Goal: Information Seeking & Learning: Learn about a topic

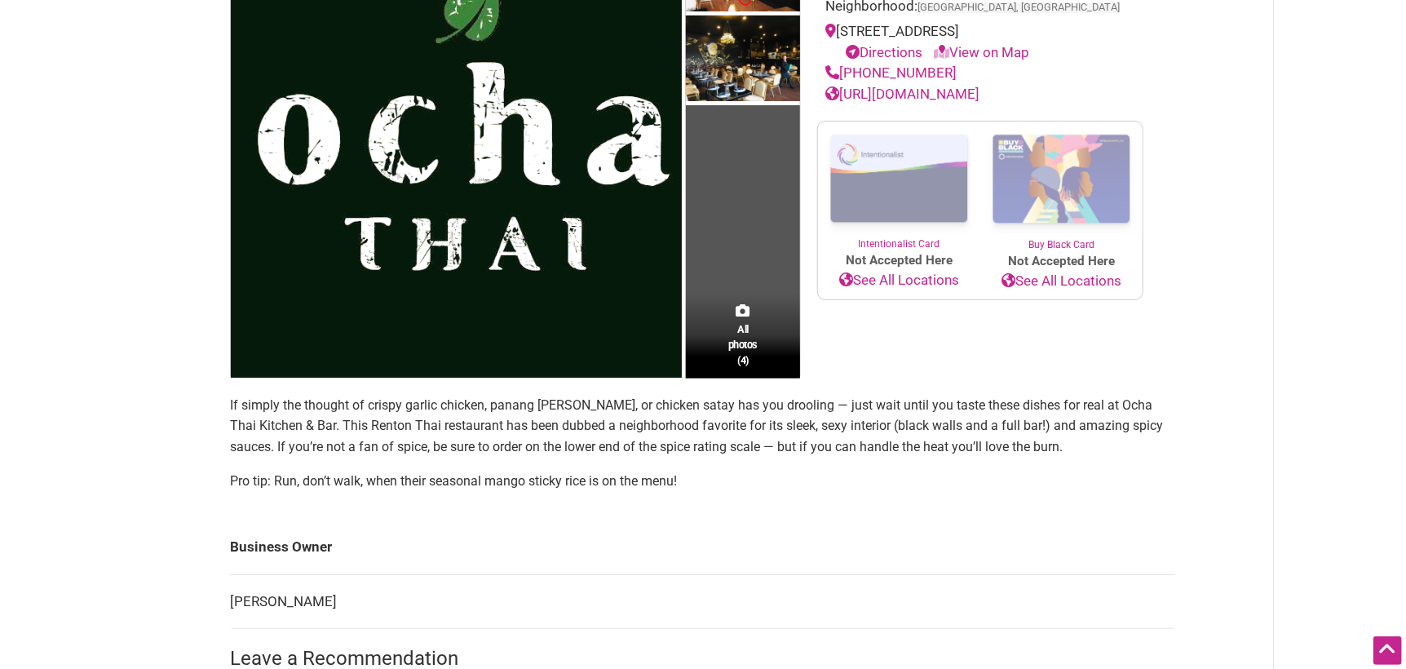
scroll to position [326, 0]
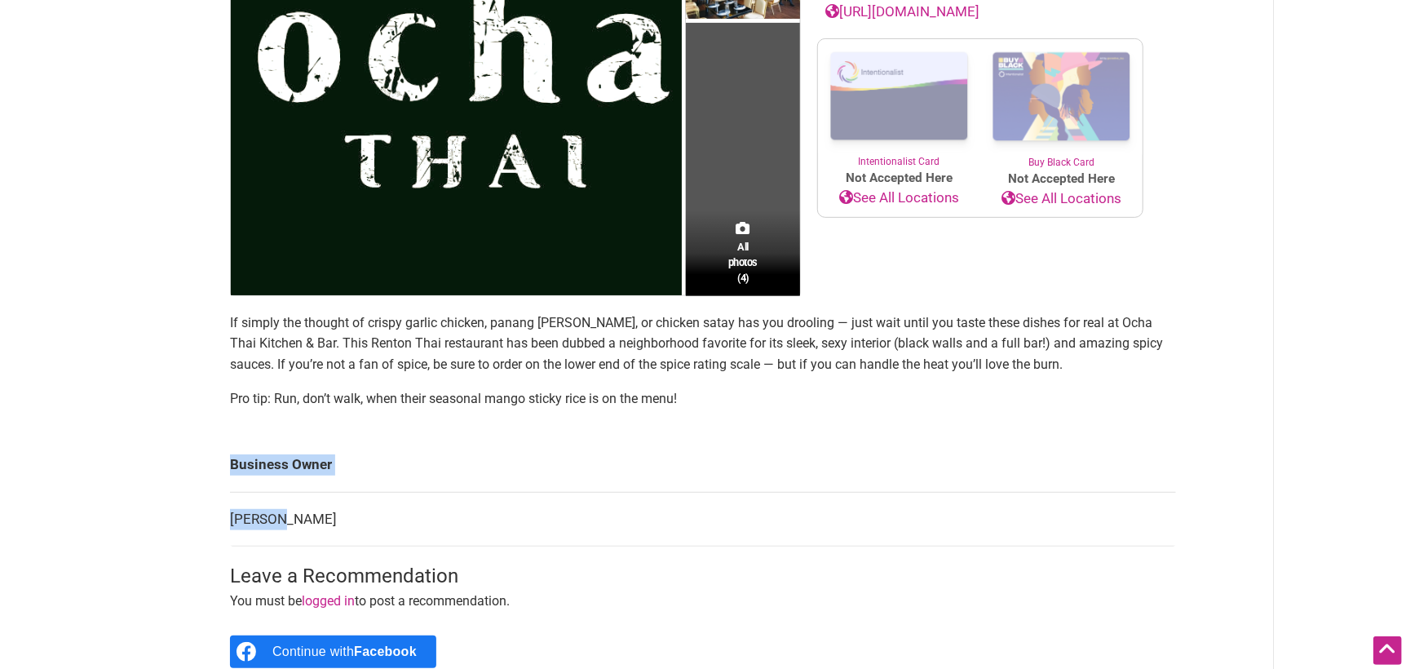
drag, startPoint x: 294, startPoint y: 522, endPoint x: 225, endPoint y: 514, distance: 69.0
click at [226, 514] on div "All photos (4) [DEMOGRAPHIC_DATA]-Owned Minority-Owned Category: Restaurants Ne…" at bounding box center [703, 288] width 979 height 891
click at [341, 517] on td "[PERSON_NAME]" at bounding box center [703, 519] width 946 height 55
drag, startPoint x: 288, startPoint y: 520, endPoint x: 392, endPoint y: 532, distance: 104.3
click at [392, 532] on td "[PERSON_NAME]" at bounding box center [703, 519] width 946 height 55
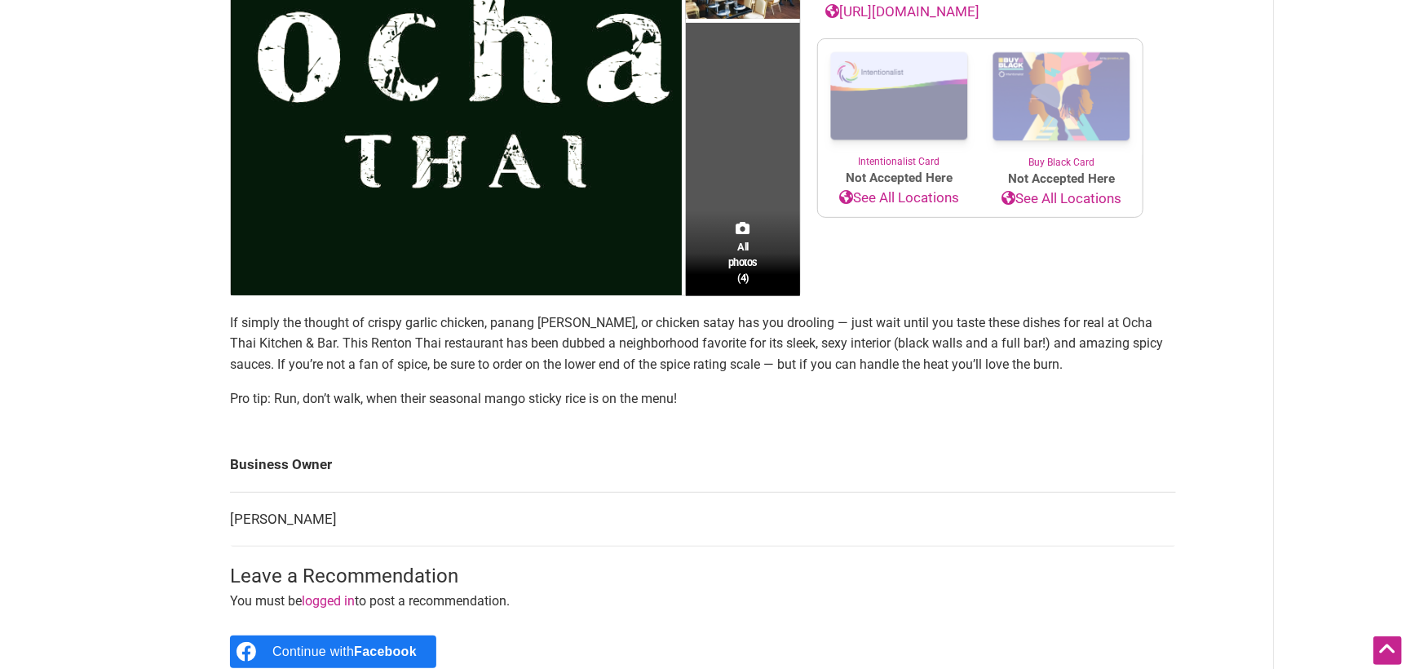
click at [407, 522] on td "[PERSON_NAME]" at bounding box center [703, 519] width 946 height 55
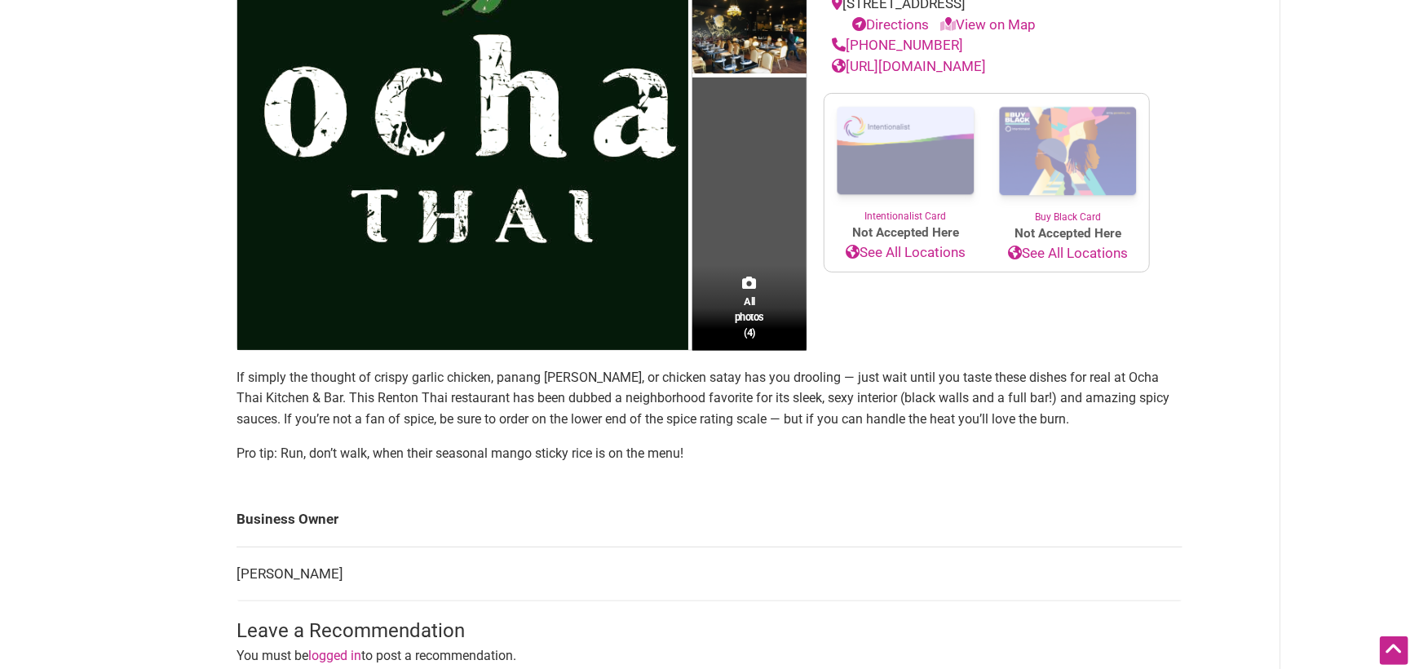
scroll to position [126, 0]
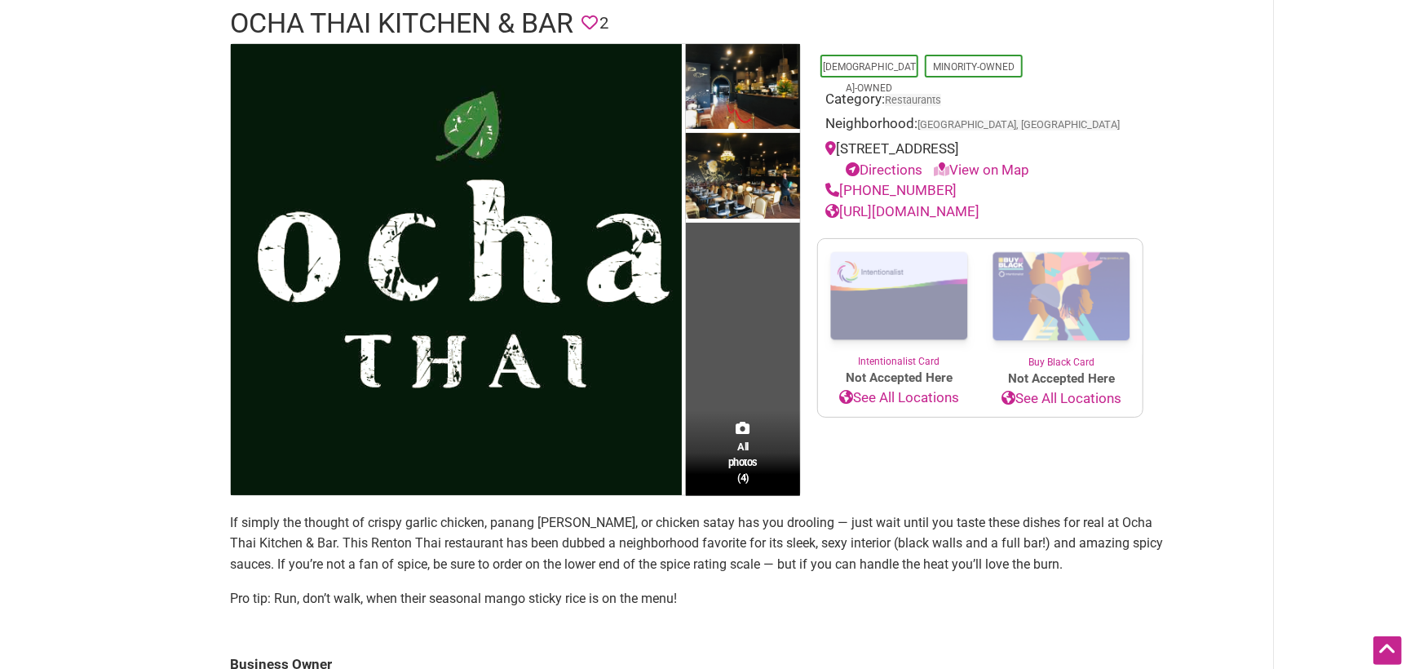
click at [762, 430] on div "All photos (4)" at bounding box center [743, 453] width 114 height 86
click at [744, 436] on div "All photos (4)" at bounding box center [743, 453] width 114 height 86
click at [745, 445] on span "All photos (4)" at bounding box center [742, 462] width 29 height 46
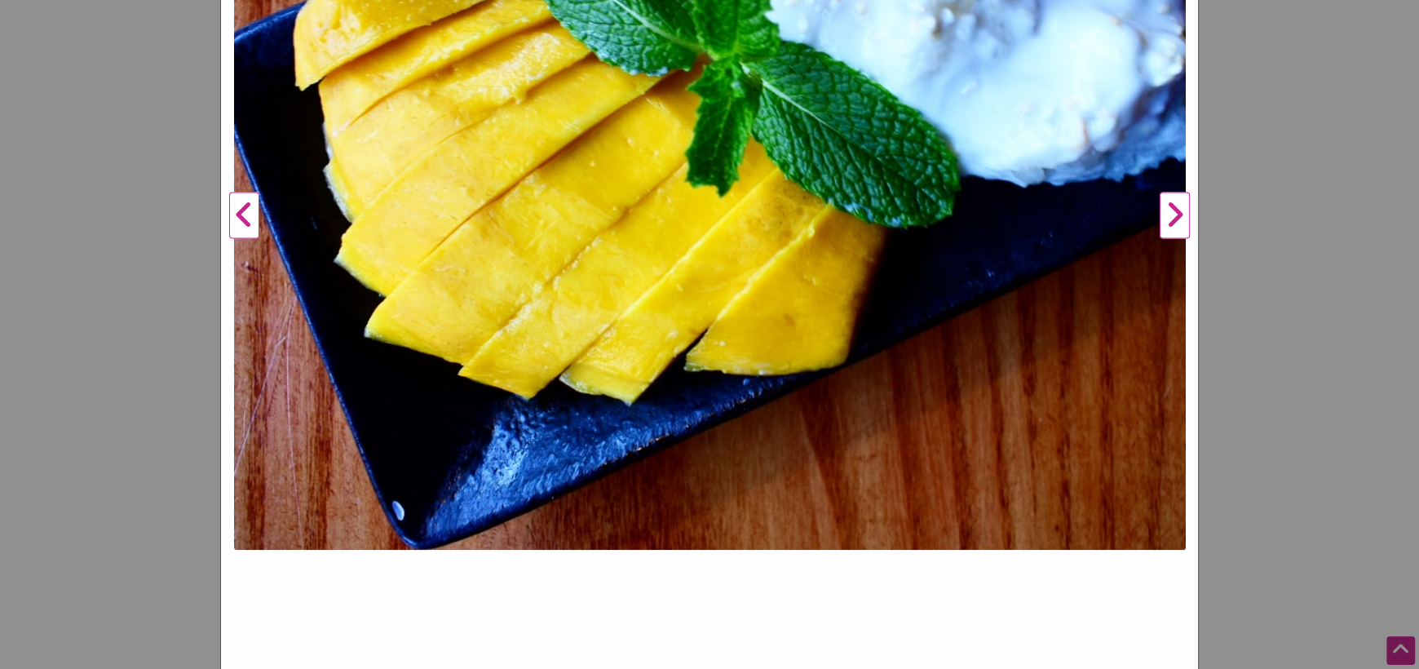
scroll to position [526, 0]
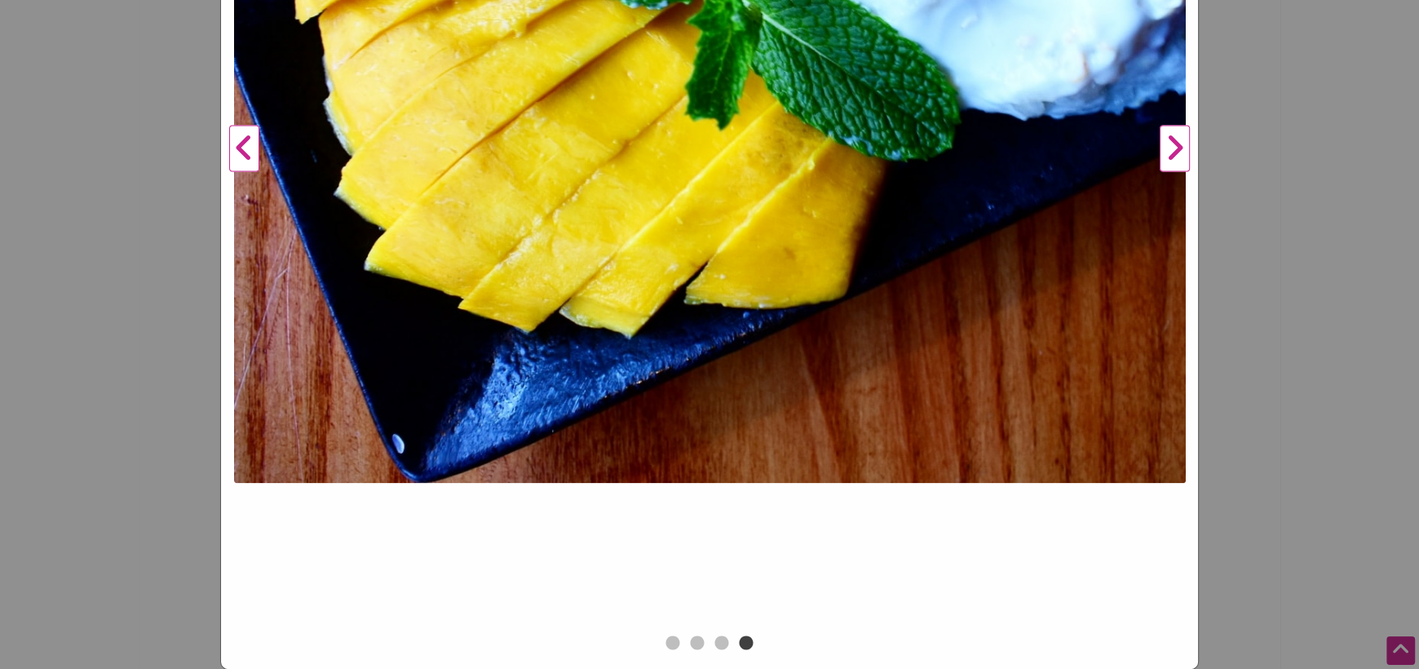
click at [1157, 143] on button "Next" at bounding box center [1174, 148] width 45 height 965
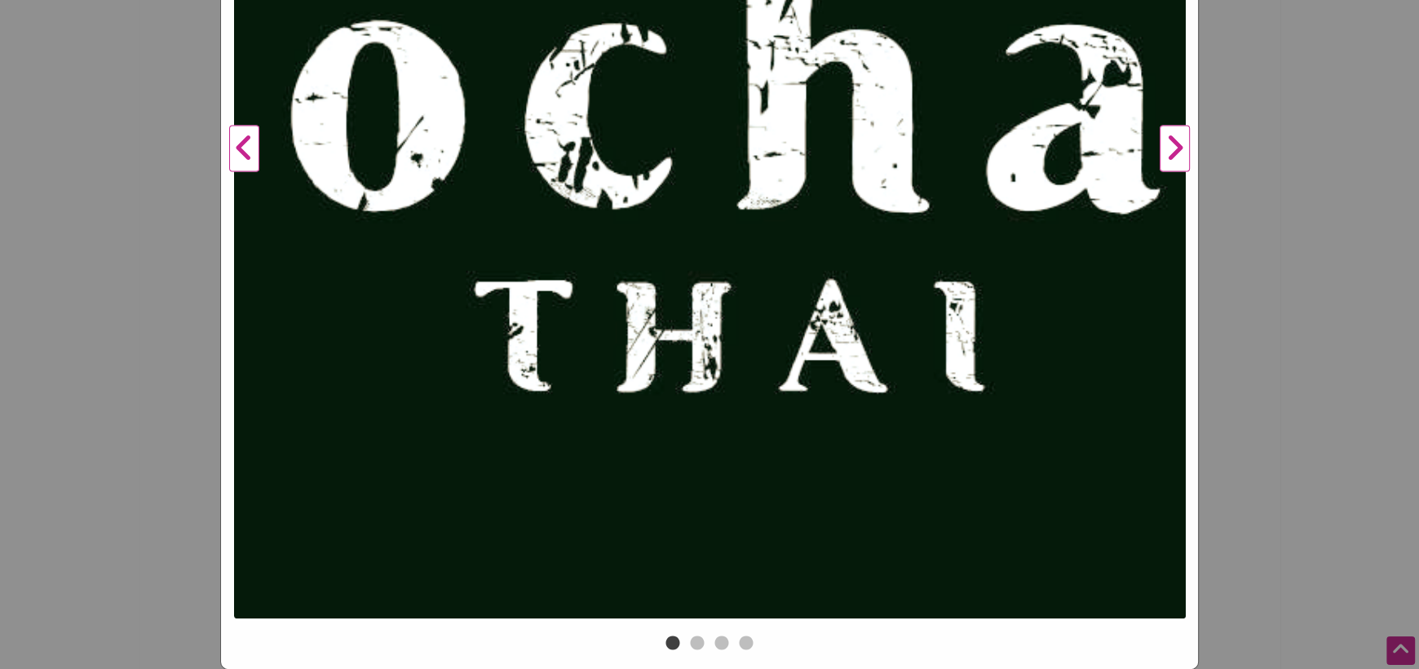
click at [1166, 147] on button "Next" at bounding box center [1174, 148] width 45 height 965
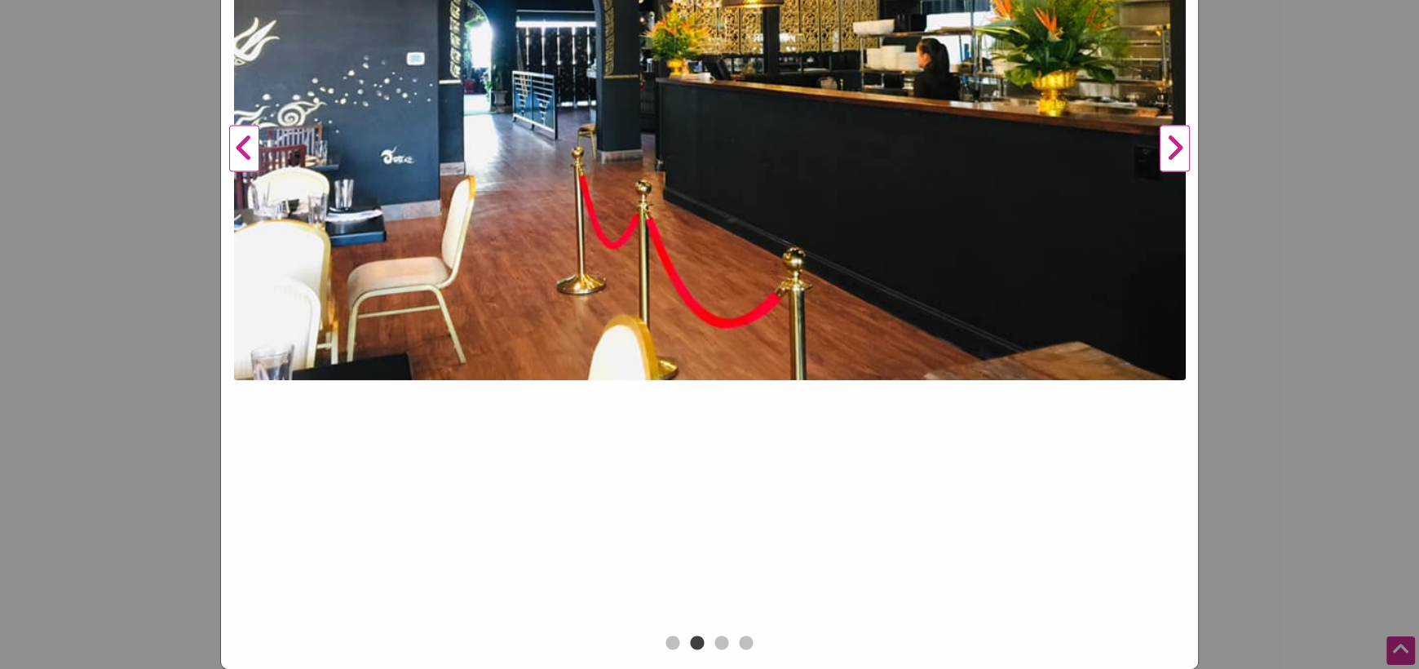
click at [1168, 148] on button "Next" at bounding box center [1174, 148] width 45 height 965
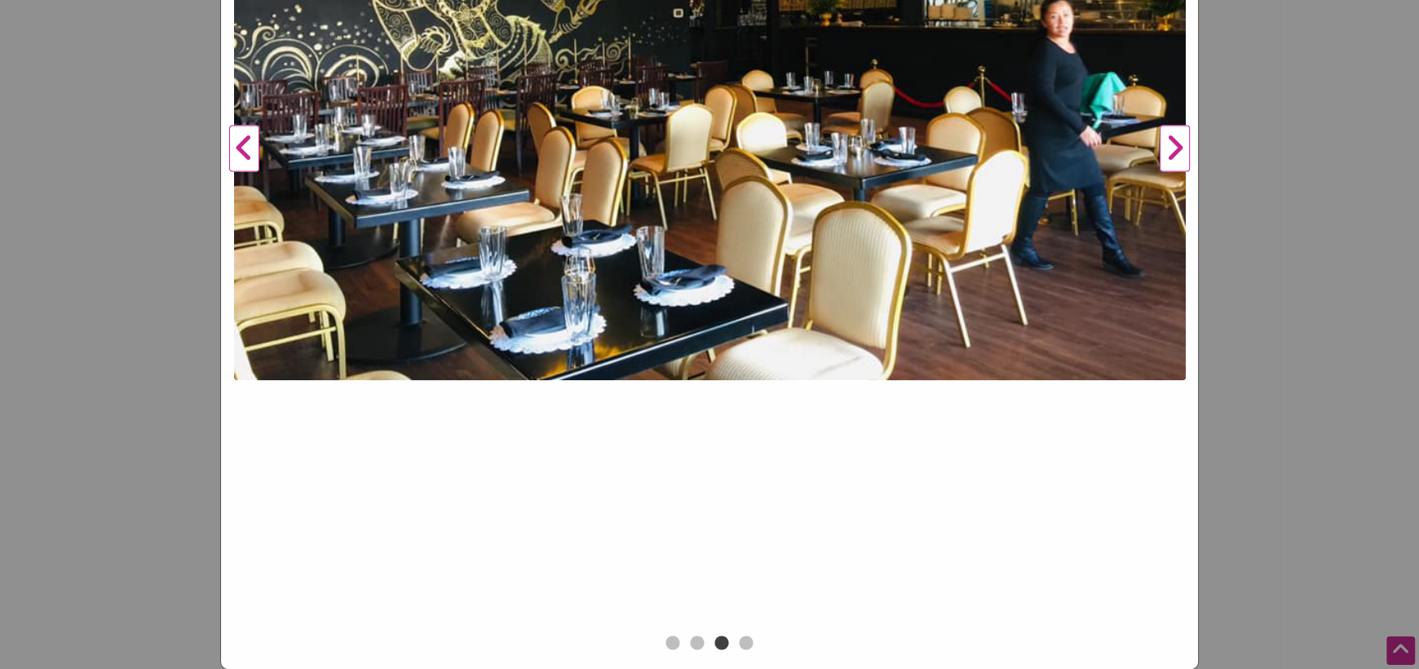
click at [1168, 148] on button "Next" at bounding box center [1174, 148] width 45 height 965
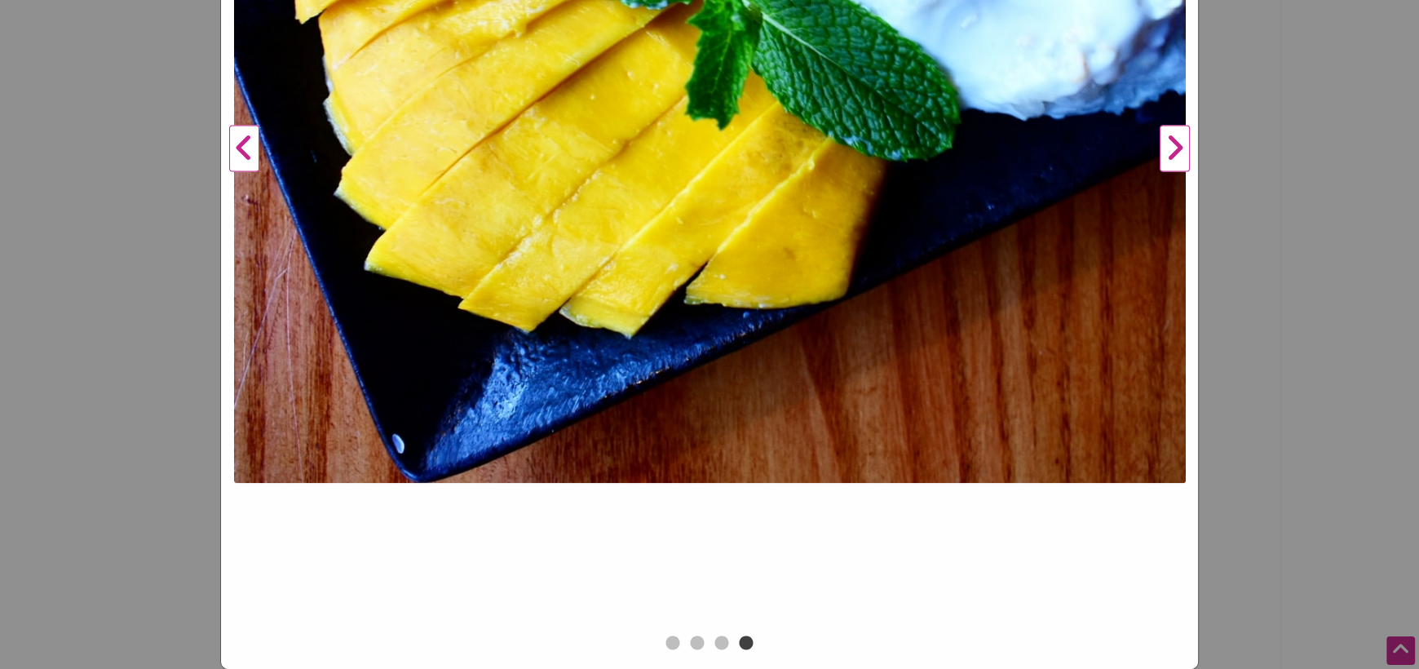
click at [1169, 146] on button "Next" at bounding box center [1174, 148] width 45 height 965
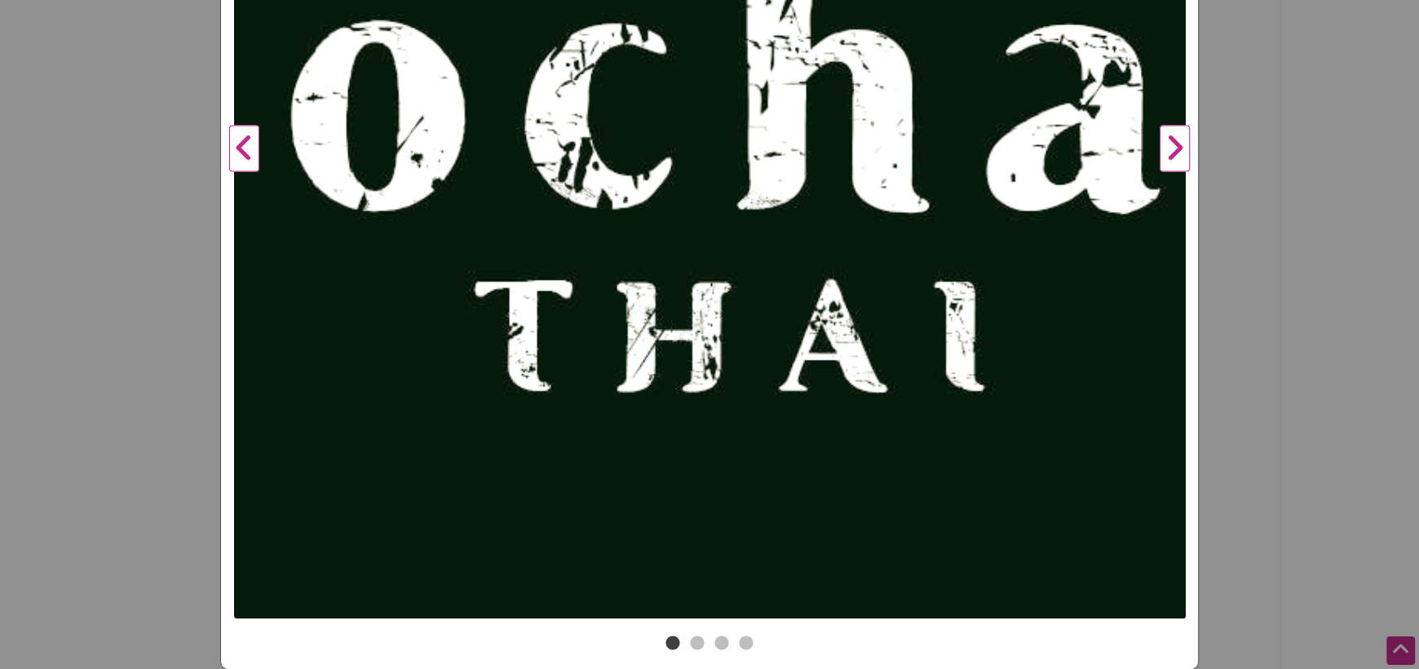
click at [1169, 146] on button "Next" at bounding box center [1174, 148] width 45 height 965
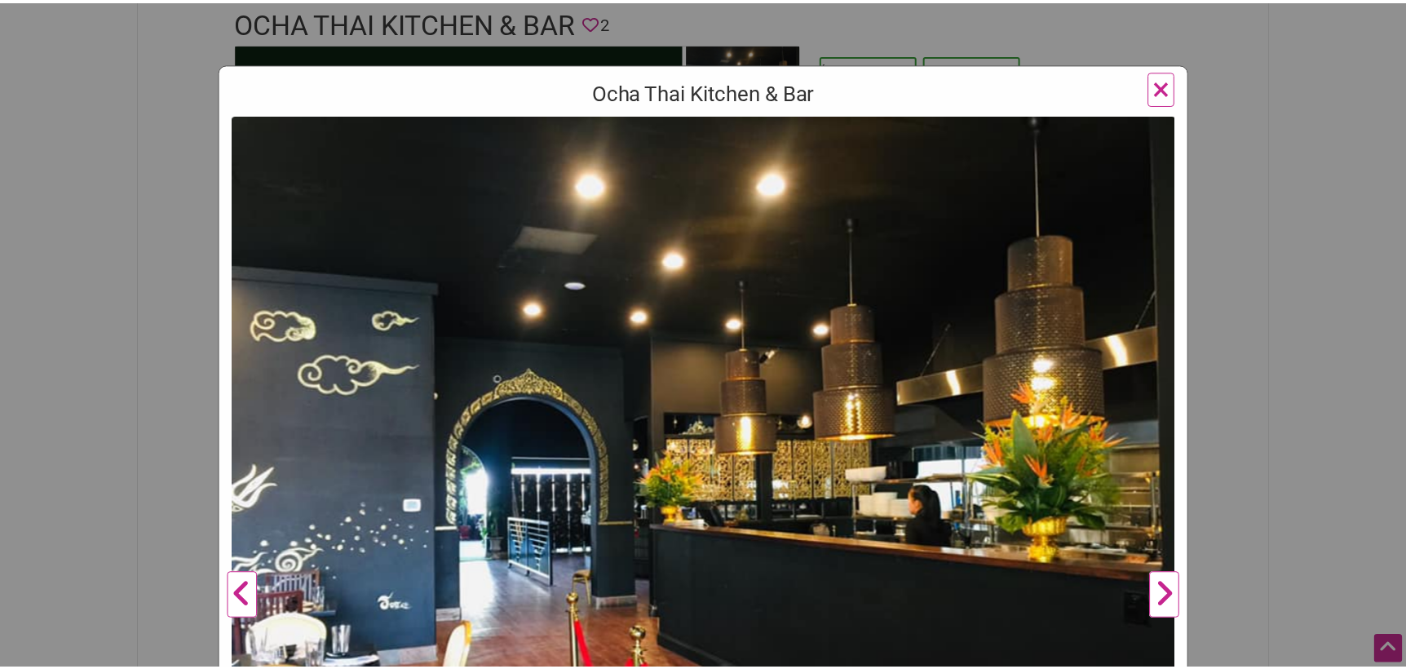
scroll to position [0, 0]
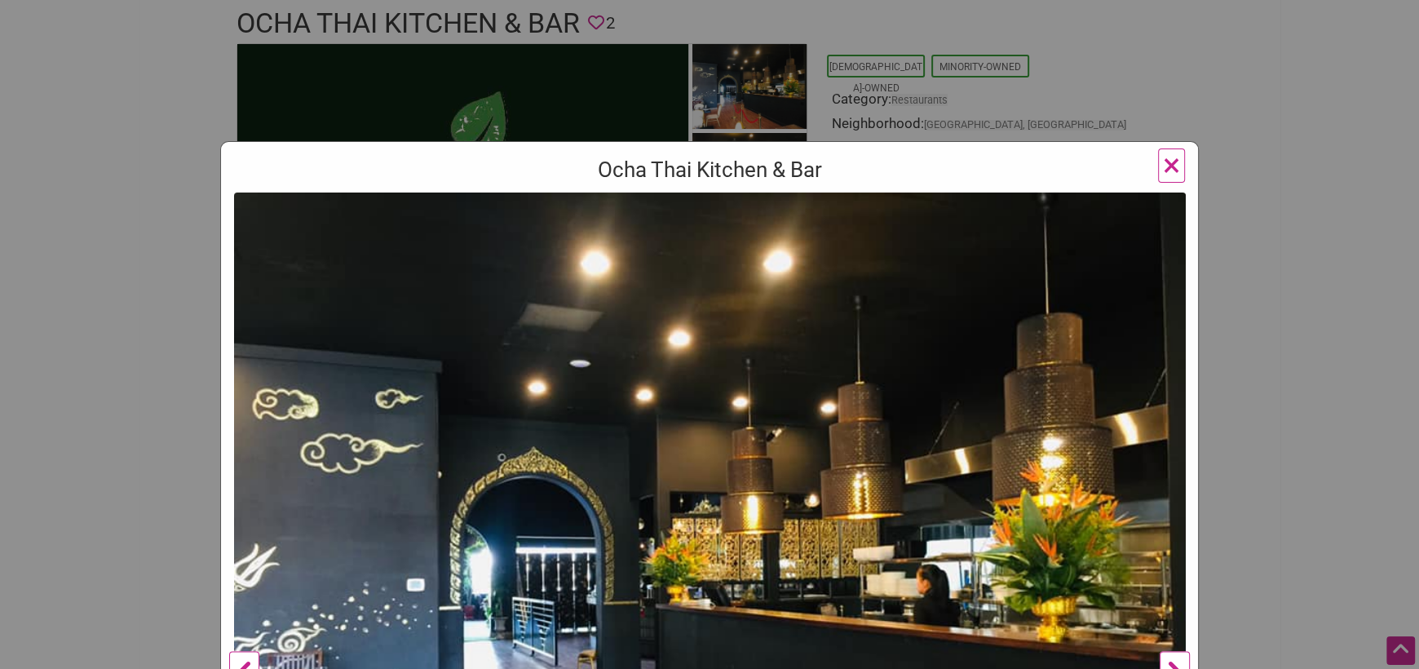
click at [1158, 175] on button "×" at bounding box center [1171, 165] width 27 height 34
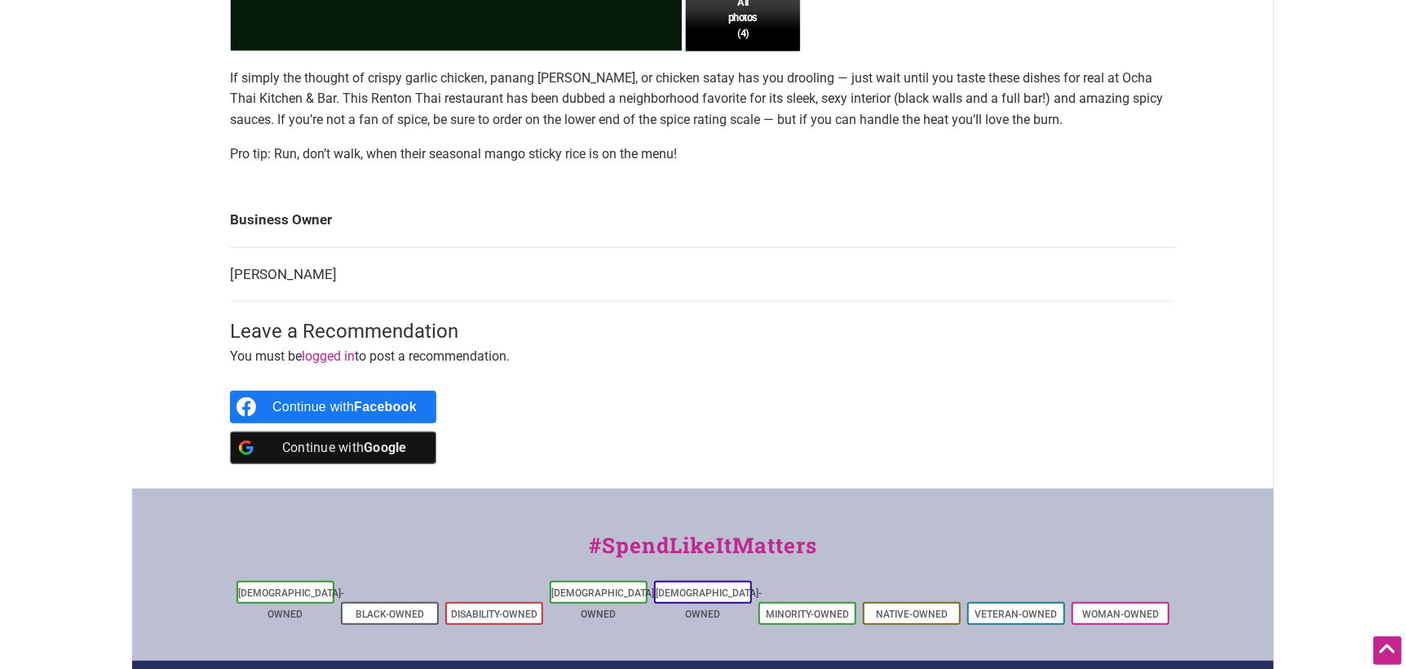
scroll to position [534, 0]
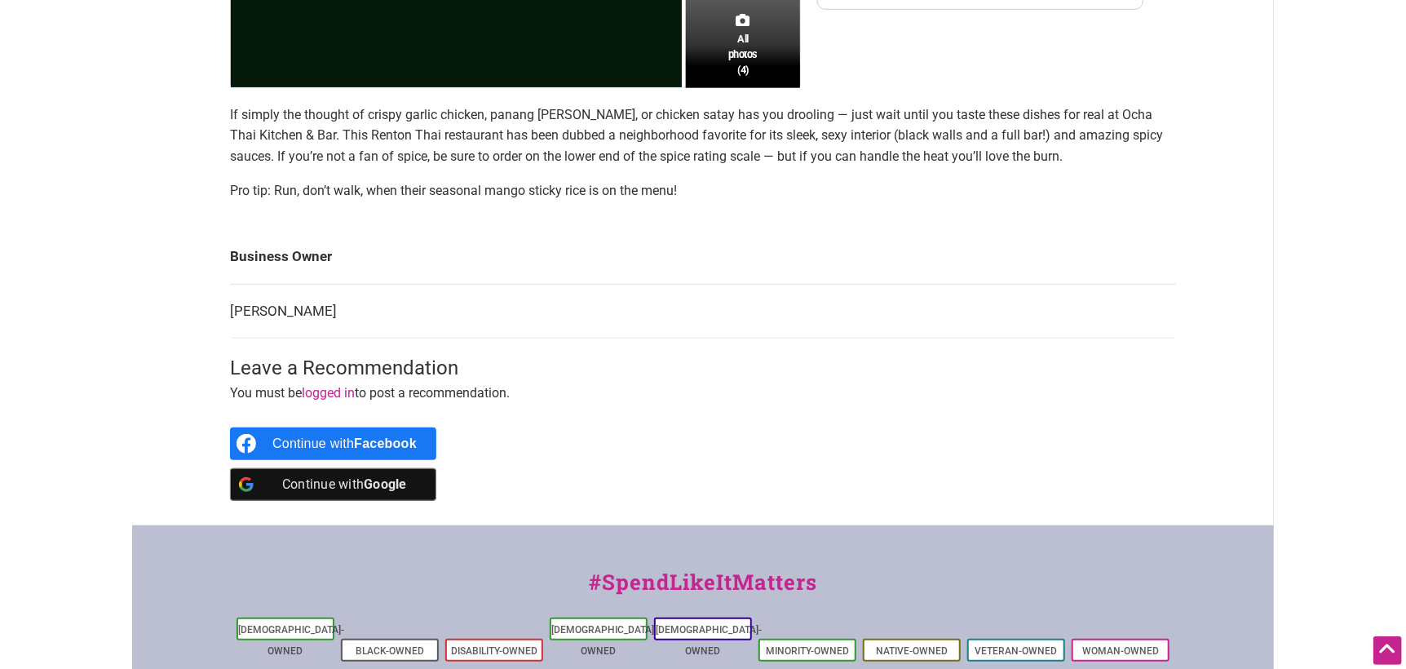
drag, startPoint x: 303, startPoint y: 313, endPoint x: 338, endPoint y: 313, distance: 35.1
click at [338, 313] on td "[PERSON_NAME]" at bounding box center [703, 311] width 946 height 55
drag, startPoint x: 362, startPoint y: 297, endPoint x: 396, endPoint y: 288, distance: 35.4
click at [363, 296] on td "[PERSON_NAME]" at bounding box center [703, 311] width 946 height 55
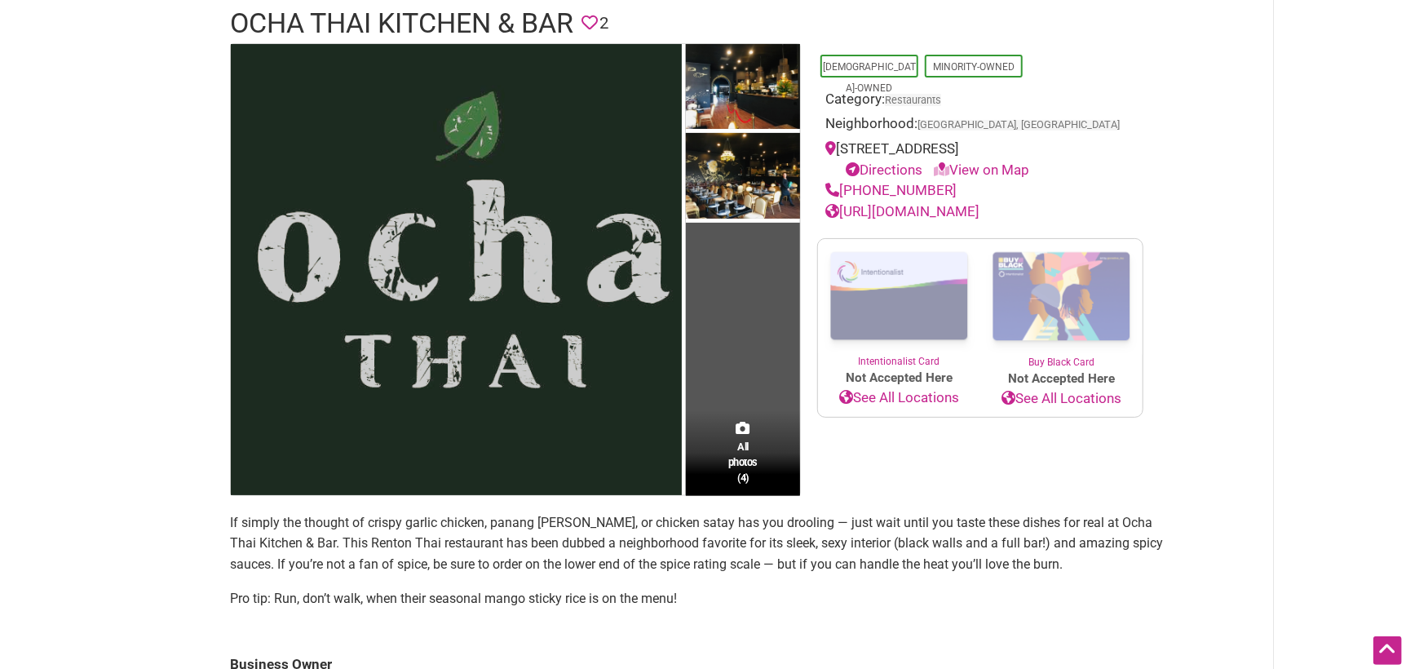
scroll to position [0, 0]
